Goal: Find specific page/section: Find specific page/section

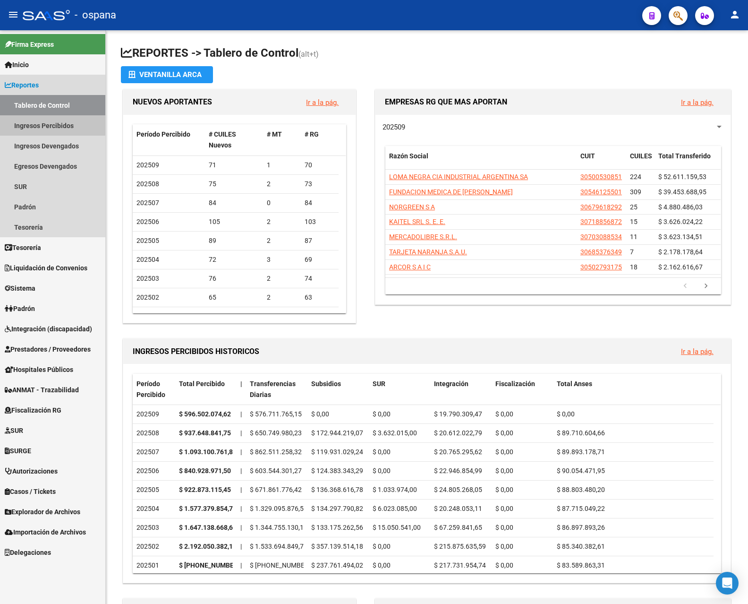
click at [52, 121] on link "Ingresos Percibidos" at bounding box center [52, 125] width 105 height 20
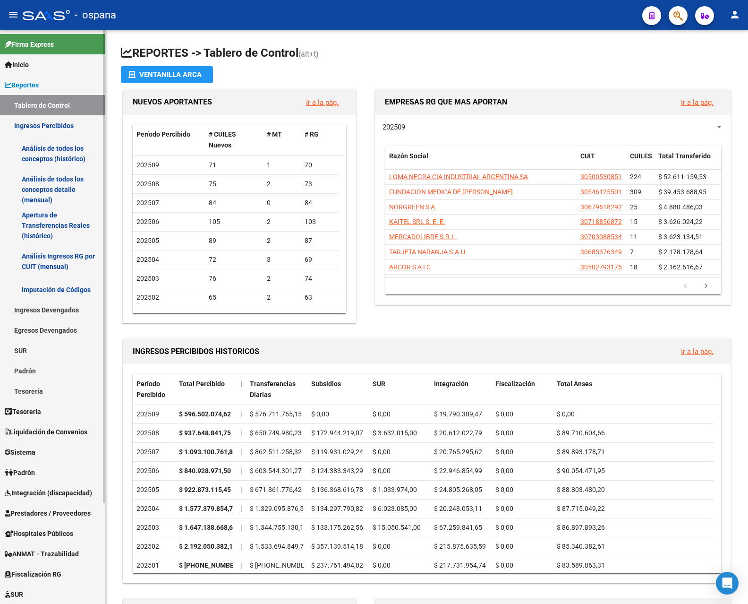
click at [53, 183] on link "Análisis de todos los conceptos detalle (mensual)" at bounding box center [52, 189] width 105 height 36
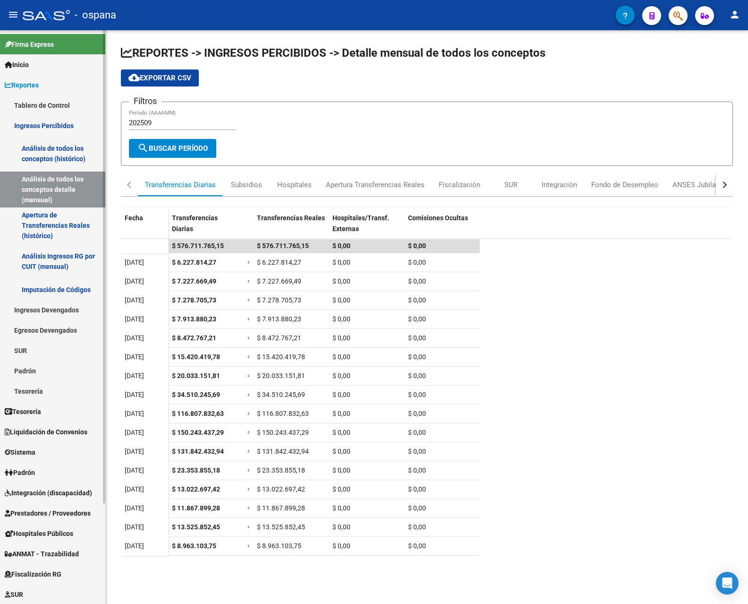
click at [38, 64] on link "Inicio" at bounding box center [52, 64] width 105 height 20
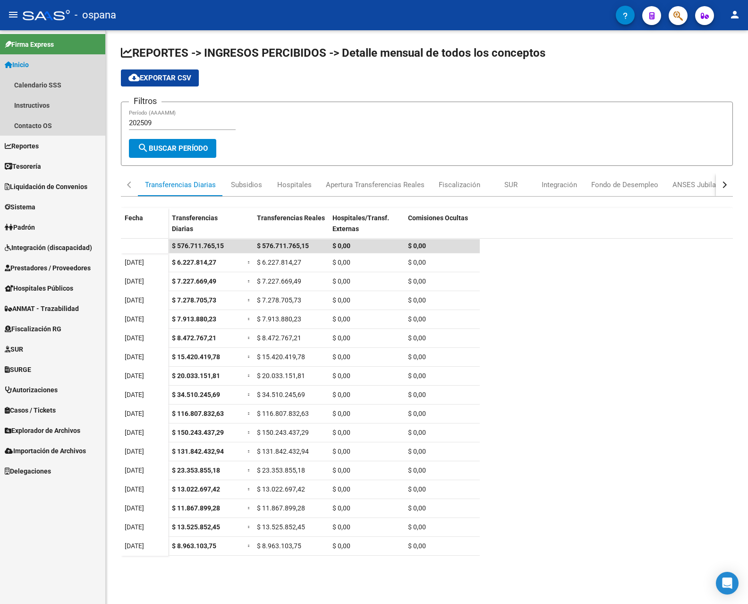
click at [38, 62] on link "Inicio" at bounding box center [52, 64] width 105 height 20
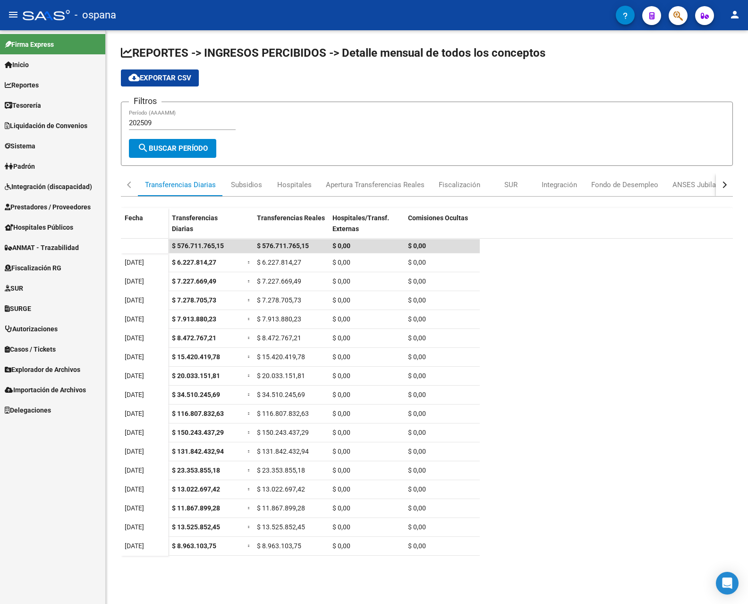
click at [61, 82] on link "Reportes" at bounding box center [52, 85] width 105 height 20
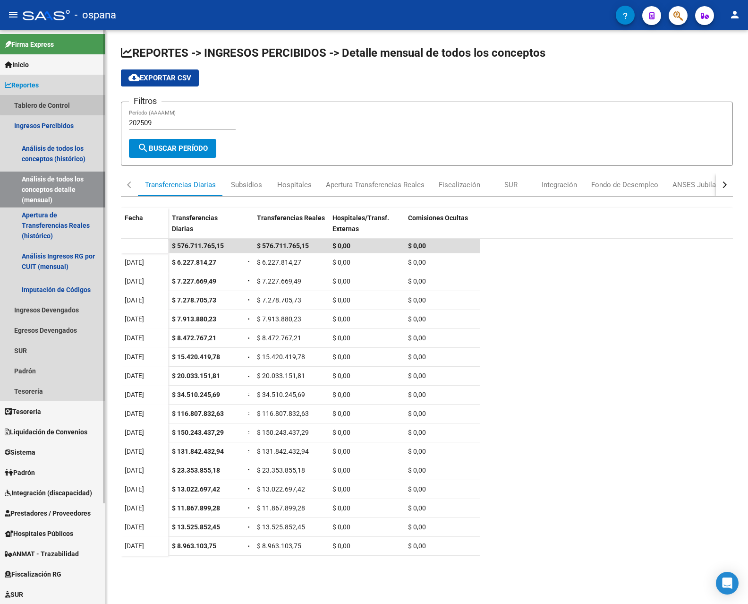
click at [62, 101] on link "Tablero de Control" at bounding box center [52, 105] width 105 height 20
